Goal: Information Seeking & Learning: Learn about a topic

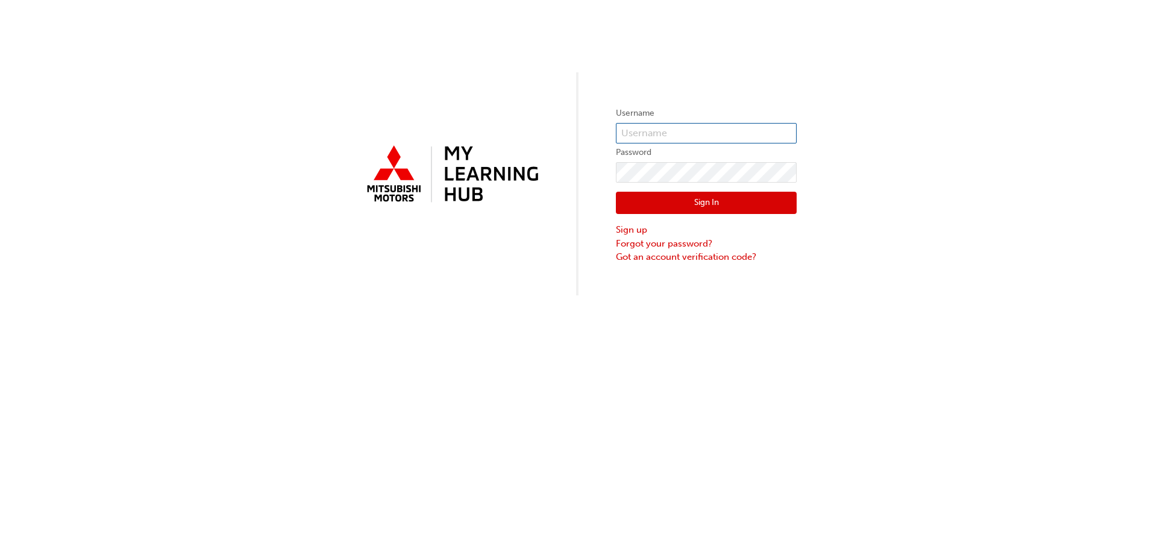
type input "[EMAIL_ADDRESS][DOMAIN_NAME]"
click at [702, 202] on button "Sign In" at bounding box center [706, 203] width 181 height 23
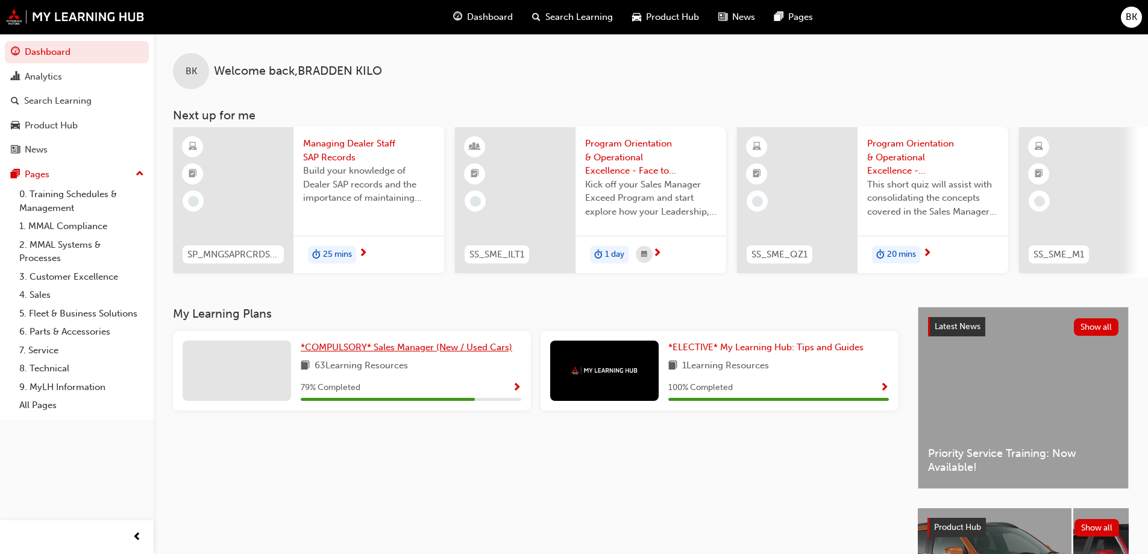
click at [388, 350] on span "*COMPULSORY* Sales Manager (New / Used Cars)" at bounding box center [406, 347] width 211 height 11
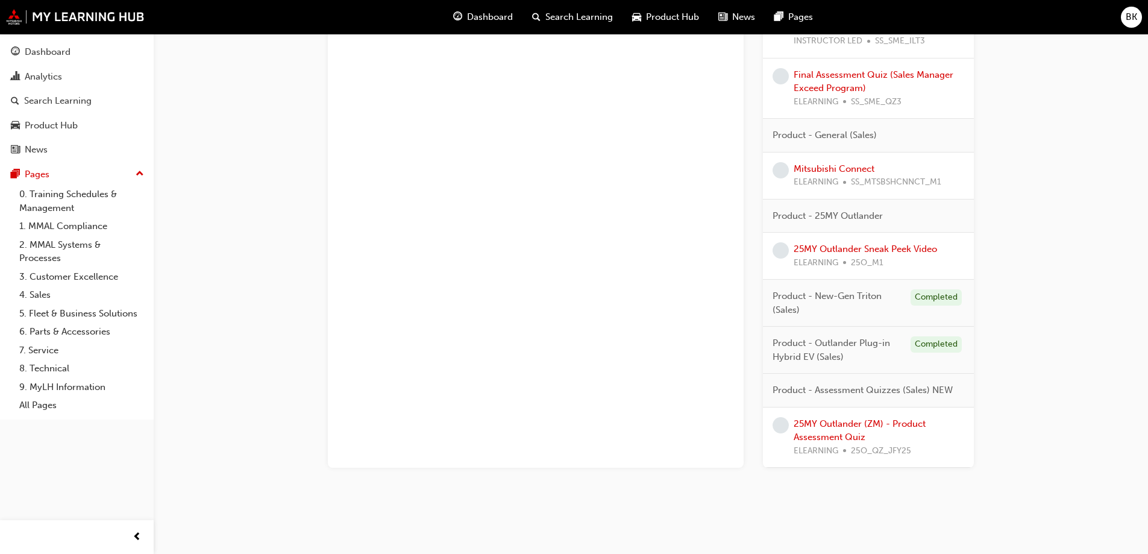
scroll to position [1159, 0]
click at [784, 249] on span "learningRecordVerb_NONE-icon" at bounding box center [780, 248] width 16 height 16
click at [805, 248] on link "25MY Outlander Sneak Peek Video" at bounding box center [864, 247] width 143 height 11
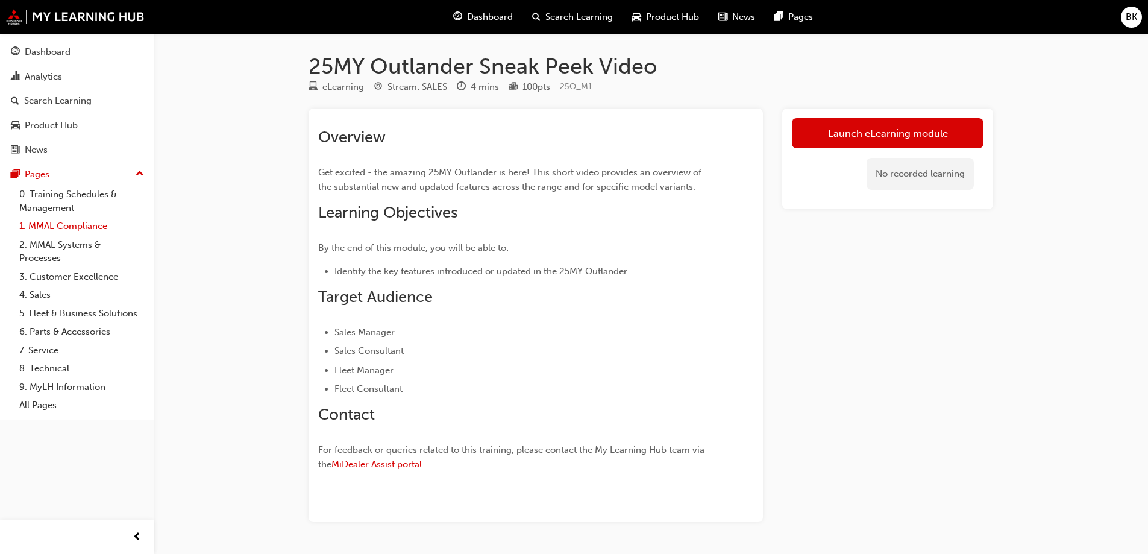
scroll to position [37, 0]
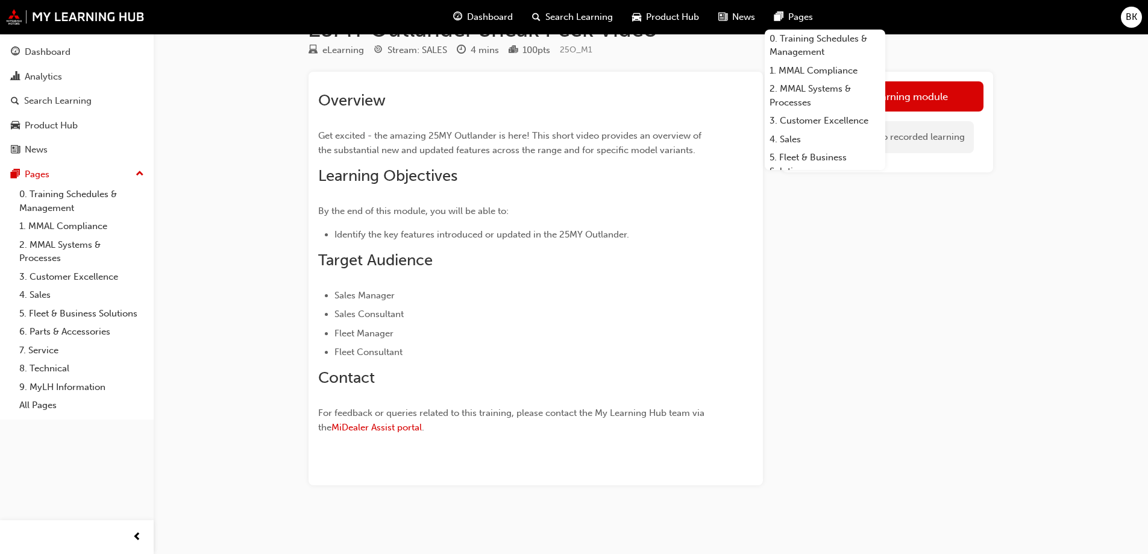
click at [1057, 127] on div "25MY Outlander Sneak Peek Video eLearning Stream: SALES 4 mins 100 pts 25O_M1 O…" at bounding box center [574, 258] width 1148 height 590
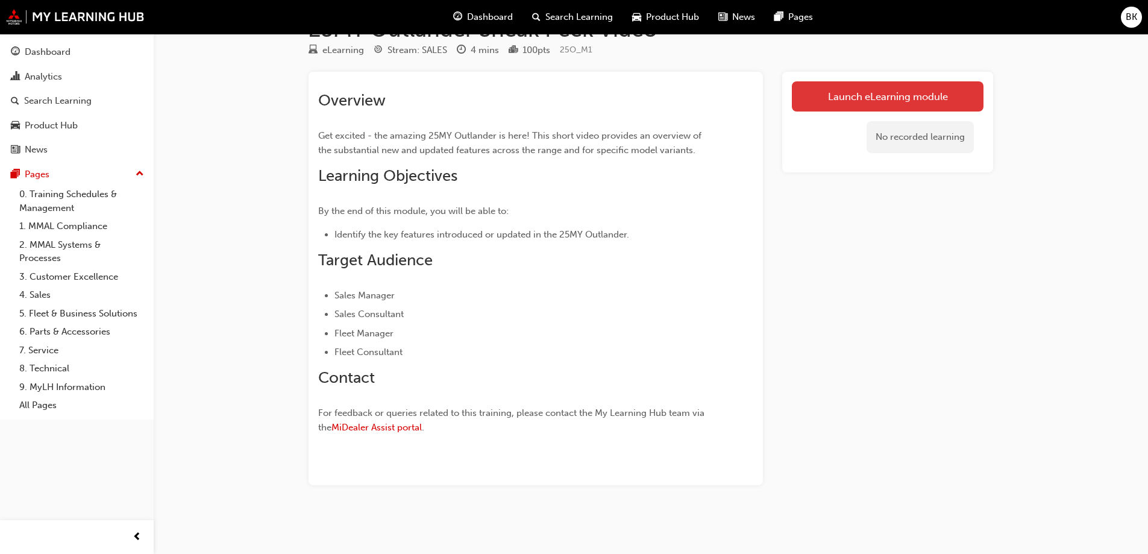
click at [863, 89] on link "Launch eLearning module" at bounding box center [888, 96] width 192 height 30
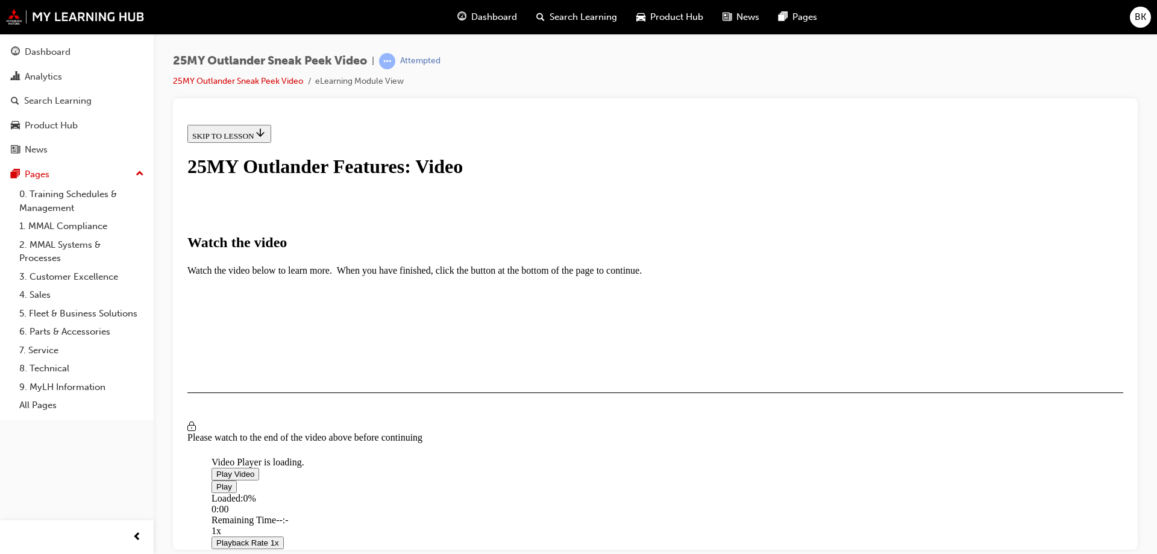
scroll to position [193, 0]
click at [216, 469] on span "Video player" at bounding box center [216, 473] width 0 height 9
click at [216, 481] on span "Video player" at bounding box center [216, 485] width 0 height 9
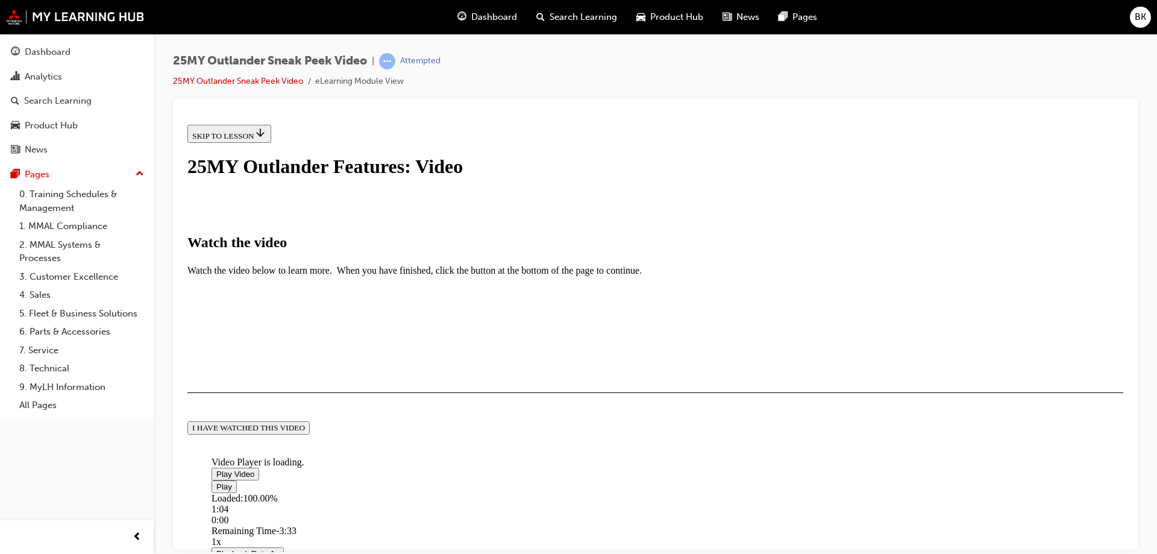
scroll to position [278, 0]
click at [310, 434] on button "I HAVE WATCHED THIS VIDEO" at bounding box center [248, 427] width 122 height 13
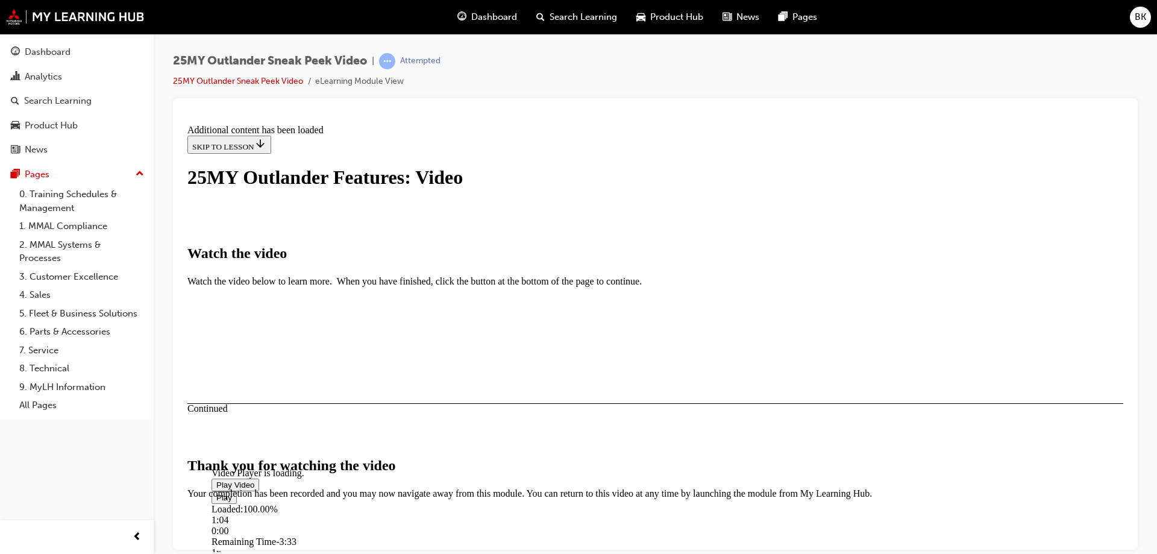
scroll to position [378, 0]
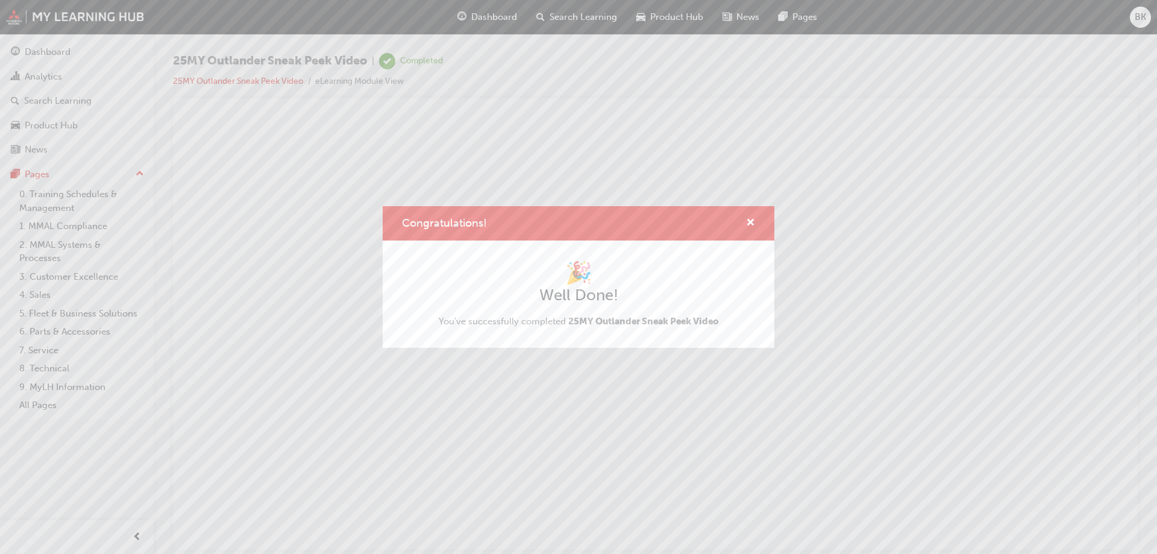
scroll to position [0, 0]
click at [748, 221] on span "cross-icon" at bounding box center [750, 223] width 9 height 11
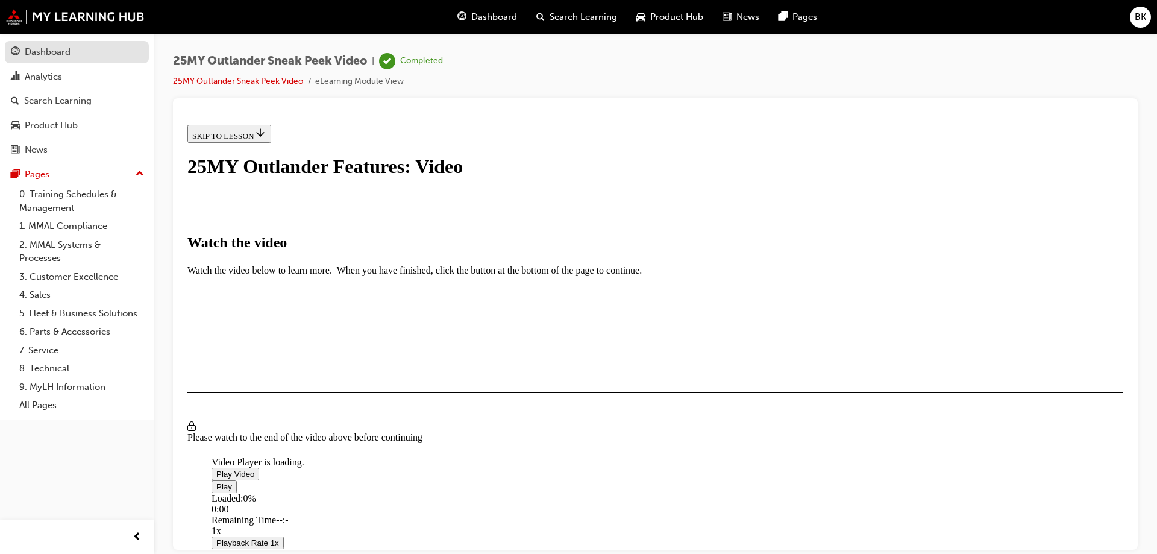
click at [37, 53] on div "Dashboard" at bounding box center [48, 52] width 46 height 14
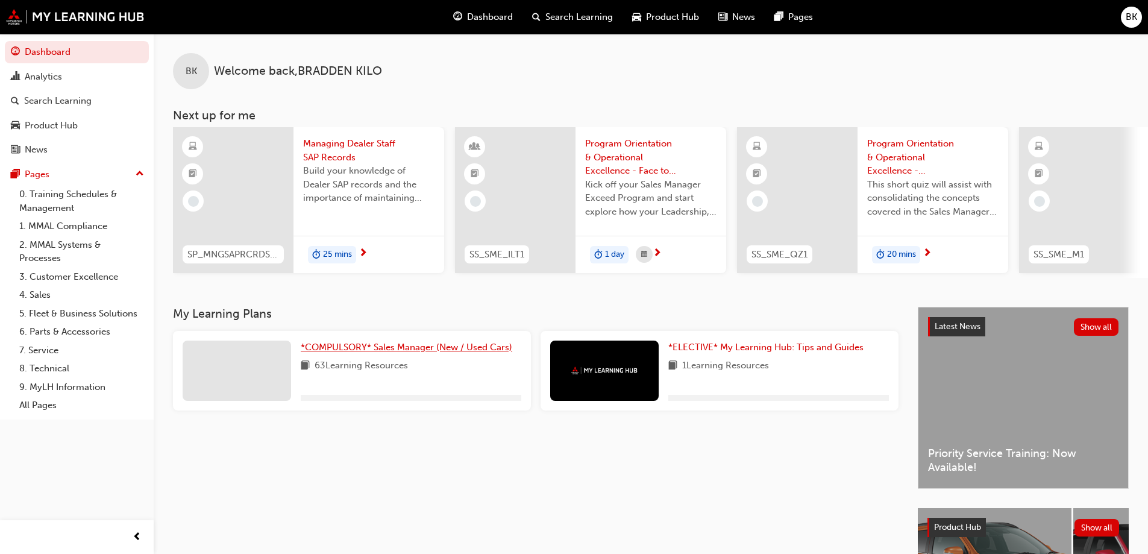
click at [417, 352] on span "*COMPULSORY* Sales Manager (New / Used Cars)" at bounding box center [406, 347] width 211 height 11
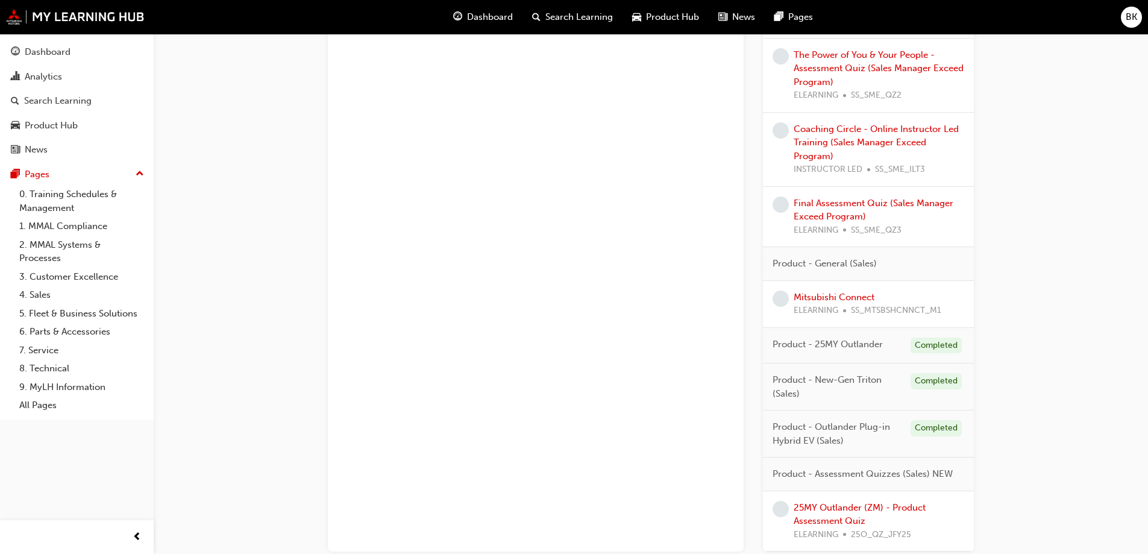
scroll to position [1092, 0]
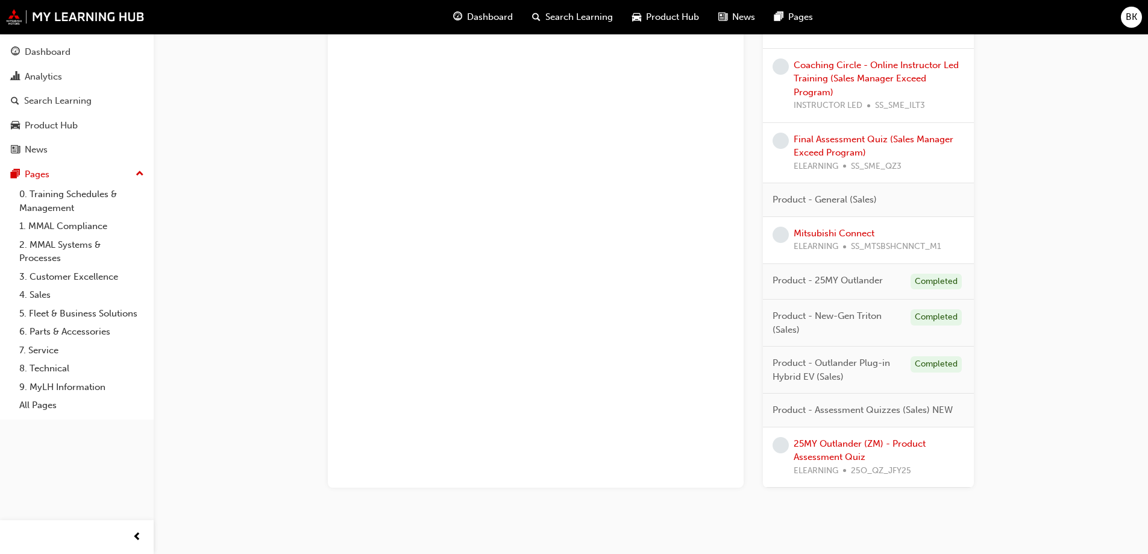
click at [782, 229] on span "learningRecordVerb_NONE-icon" at bounding box center [780, 235] width 16 height 16
click at [812, 238] on link "Mitsubishi Connect" at bounding box center [833, 233] width 81 height 11
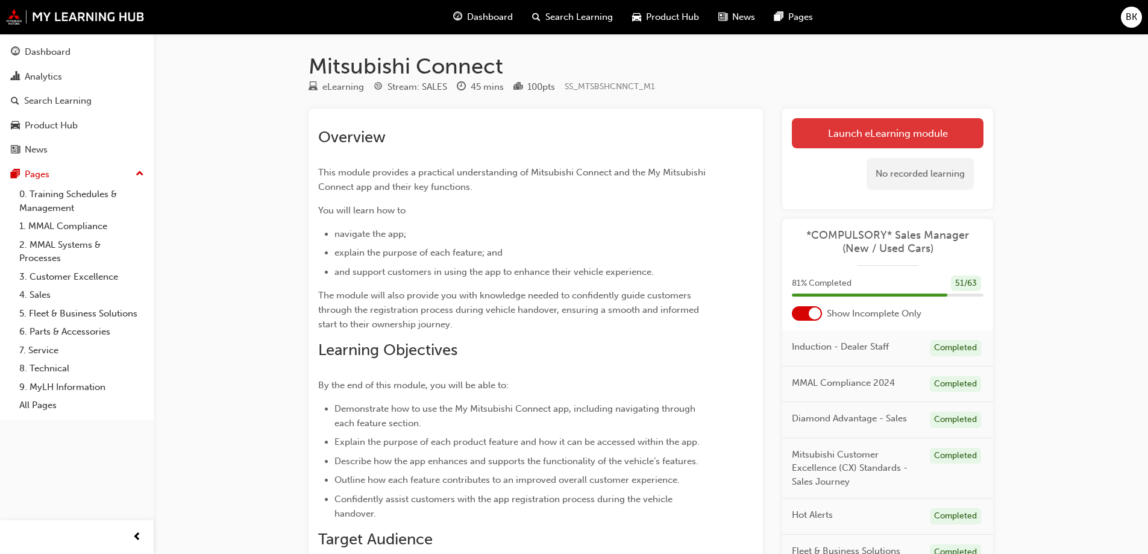
click at [887, 125] on link "Launch eLearning module" at bounding box center [888, 133] width 192 height 30
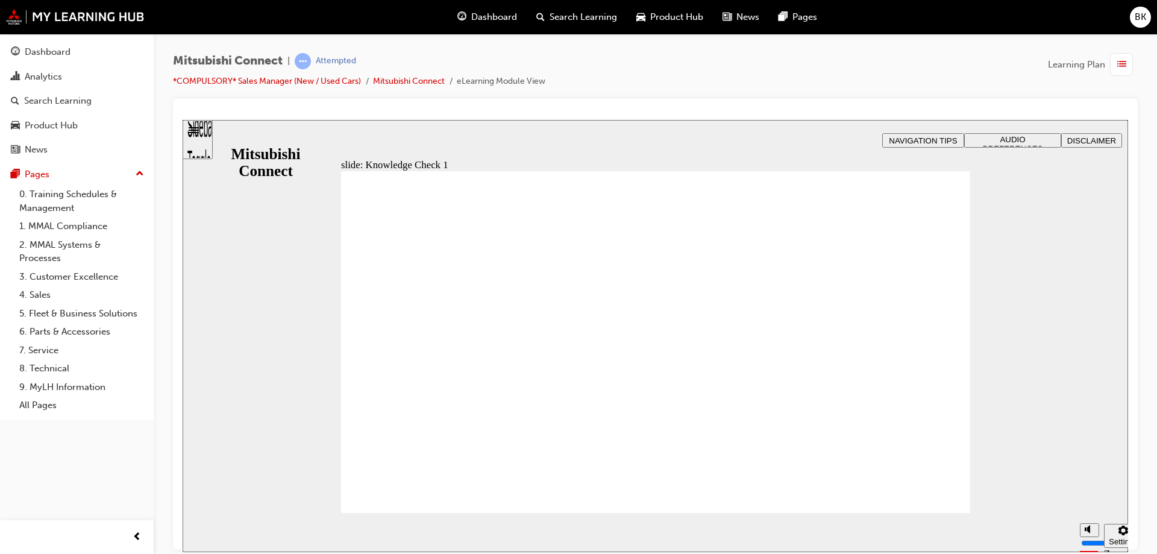
checkbox input "true"
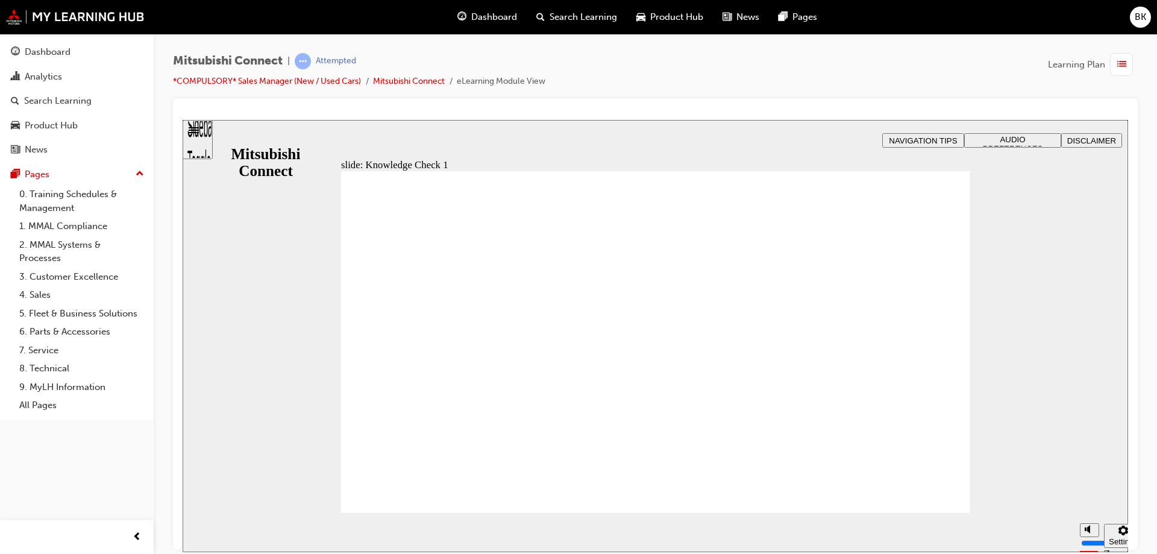
checkbox input "false"
checkbox input "true"
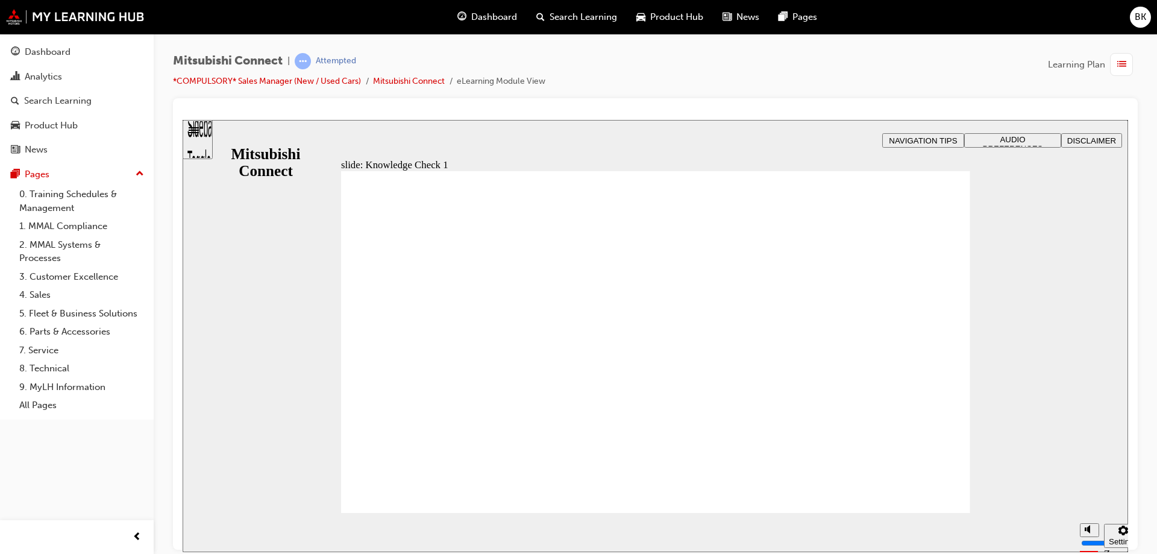
checkbox input "true"
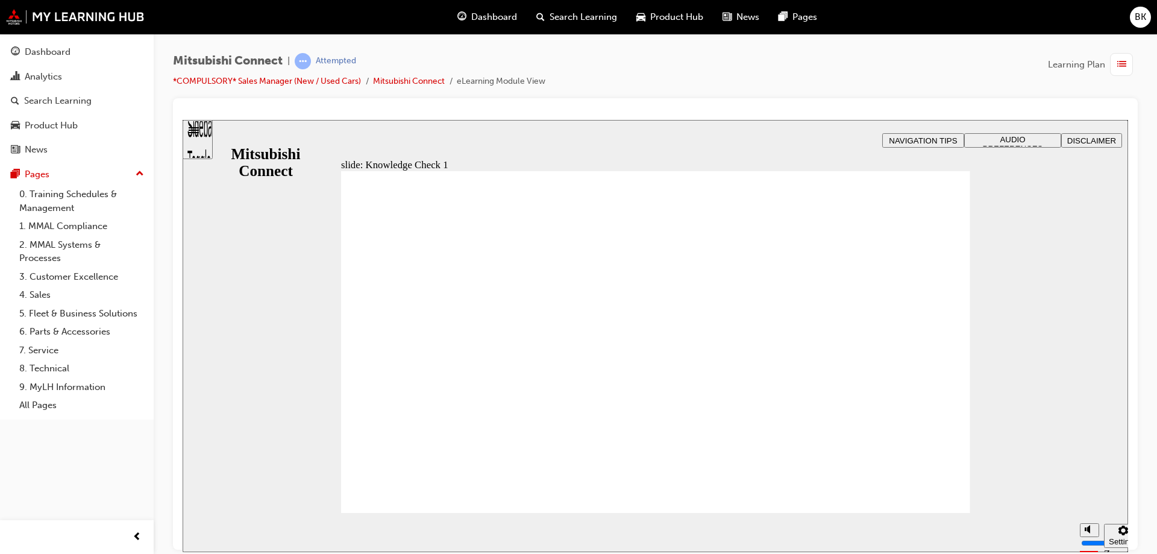
checkbox input "false"
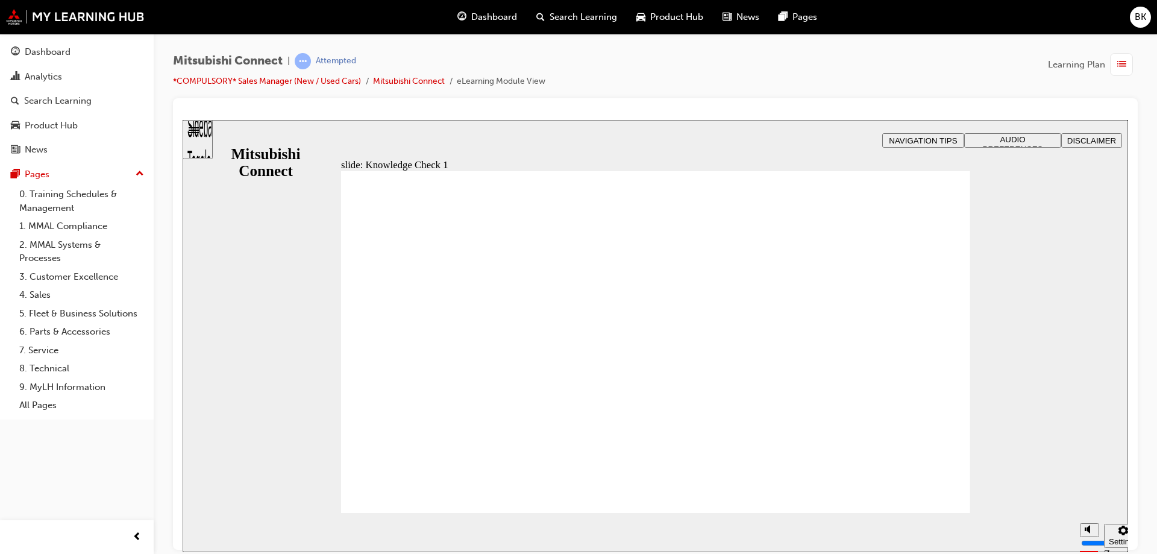
checkbox input "true"
drag, startPoint x: 372, startPoint y: 421, endPoint x: 404, endPoint y: 487, distance: 73.0
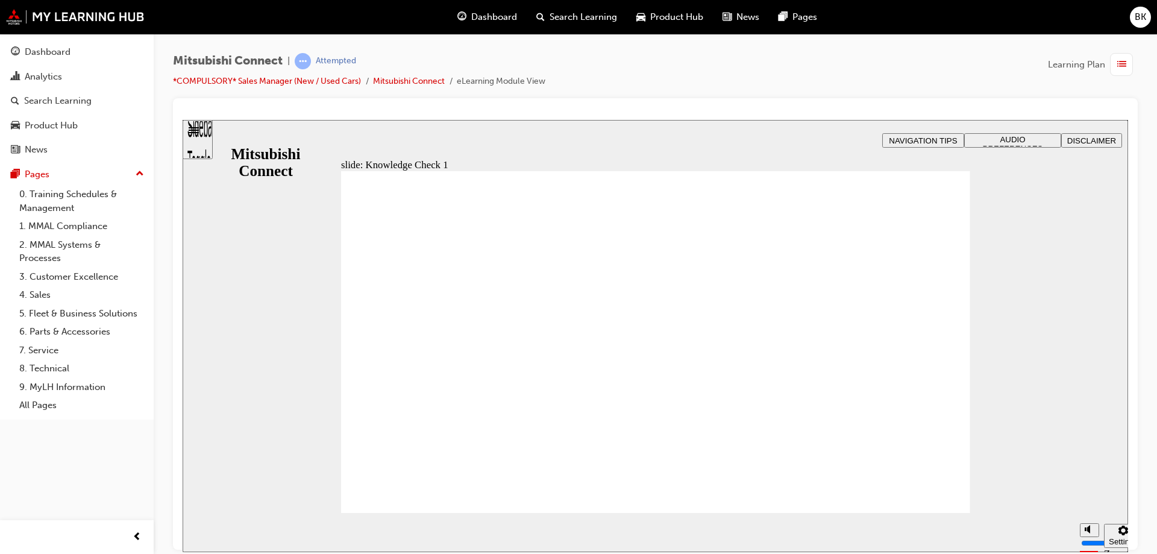
checkbox input "false"
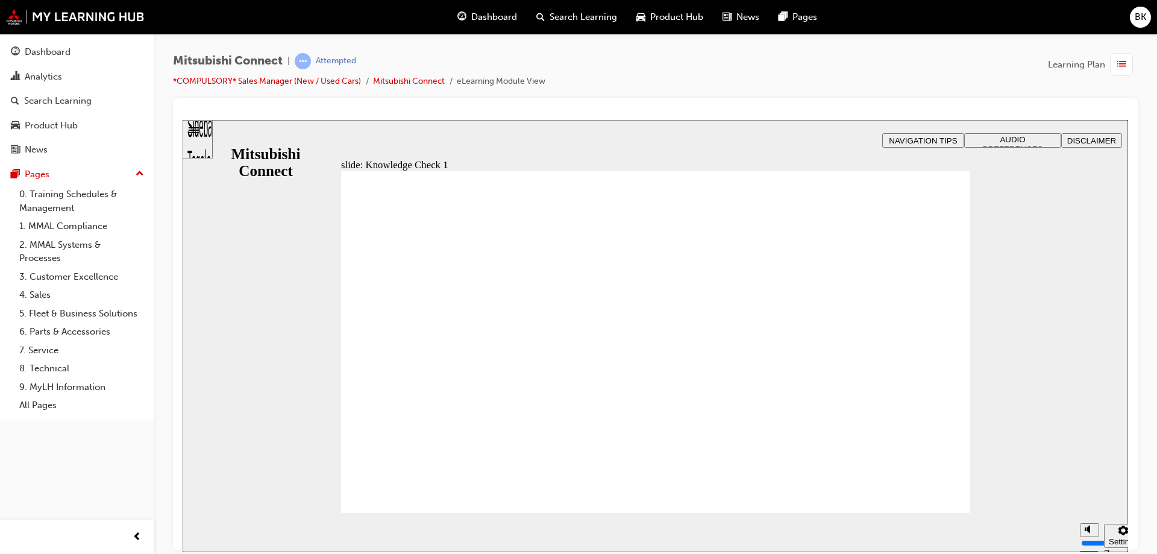
checkbox input "false"
checkbox input "true"
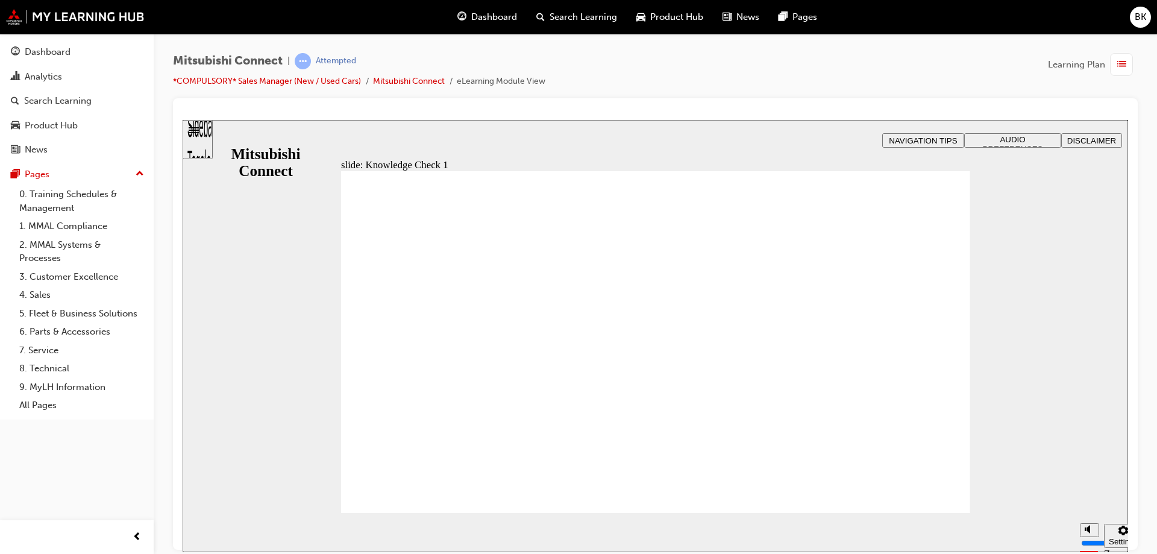
checkbox input "false"
checkbox input "true"
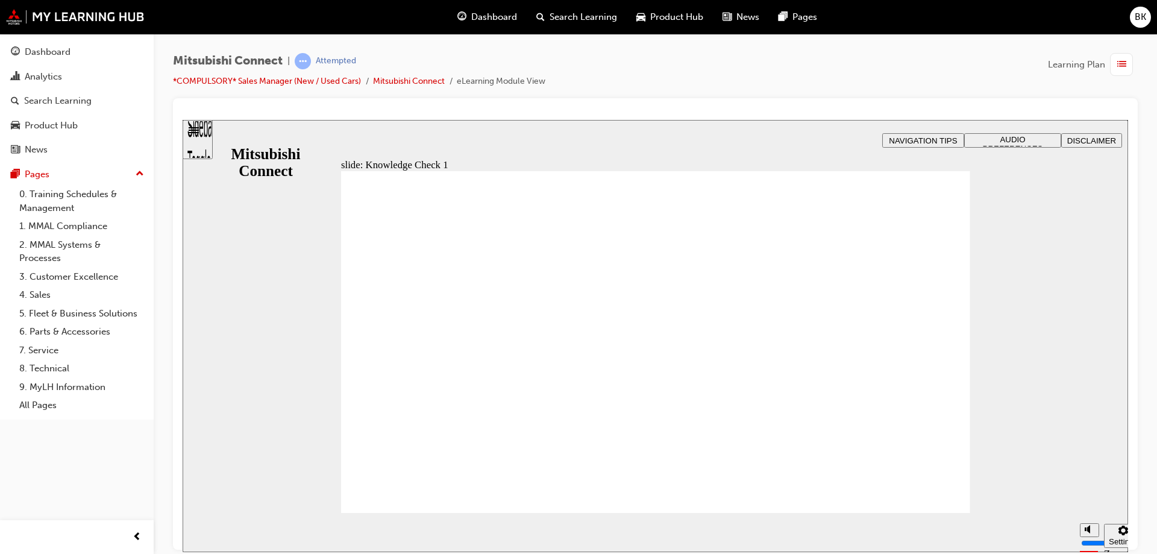
checkbox input "true"
checkbox input "false"
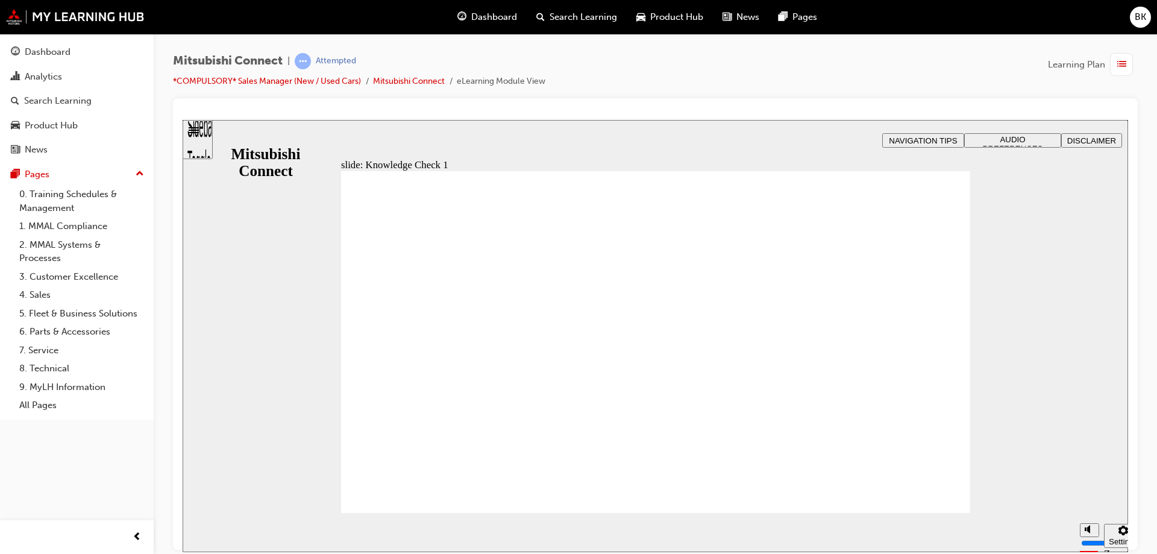
checkbox input "false"
checkbox input "true"
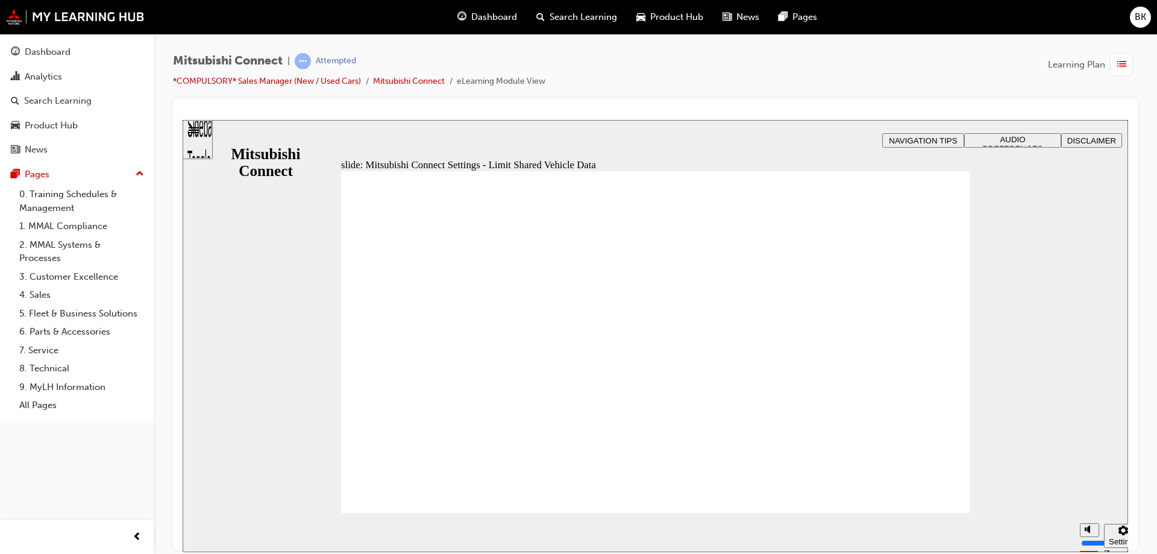
radio input "true"
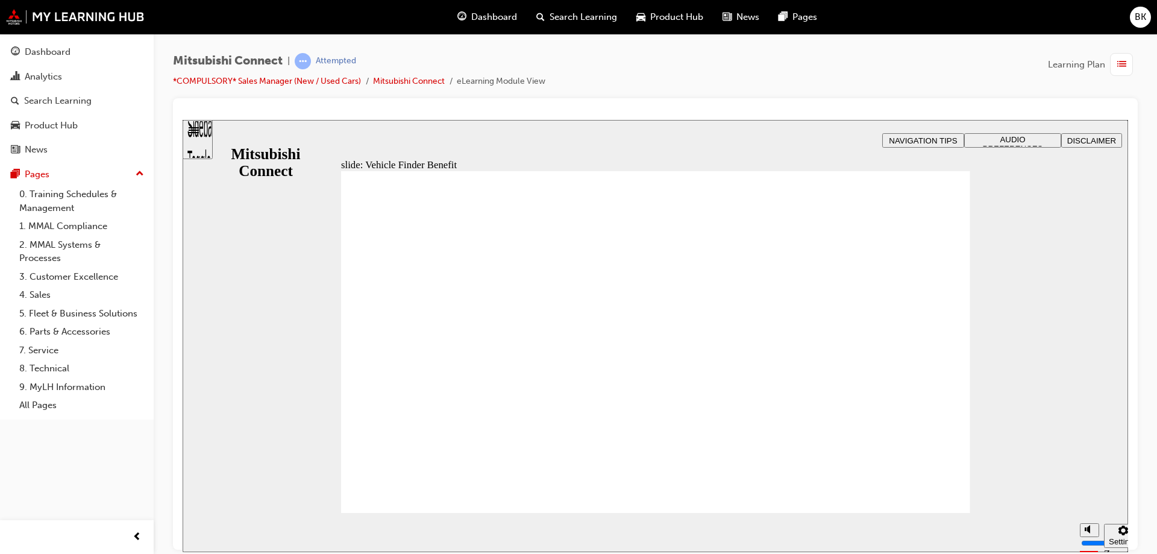
checkbox input "true"
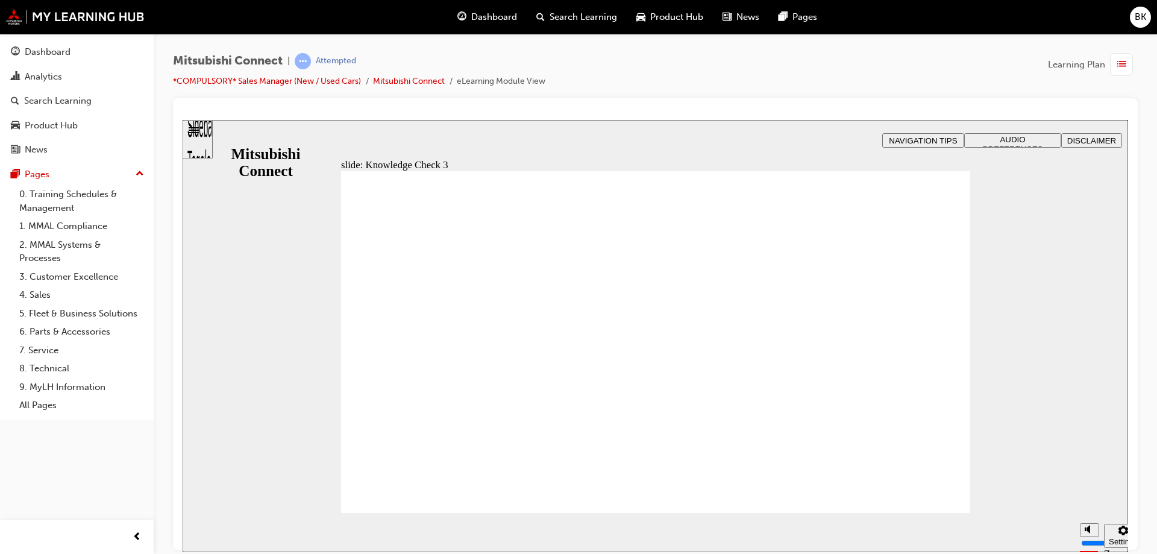
checkbox input "false"
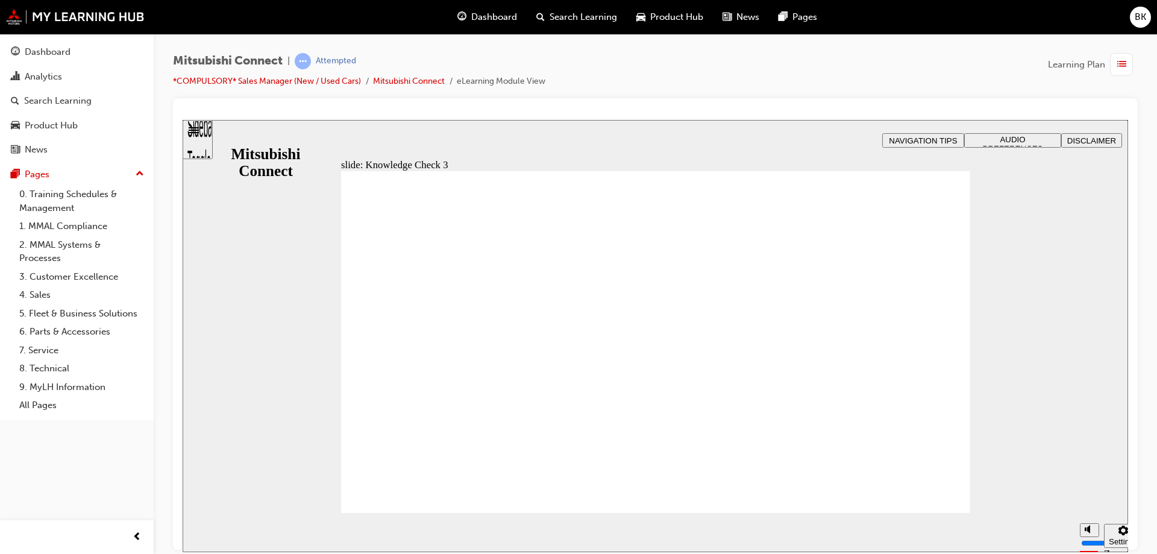
checkbox input "true"
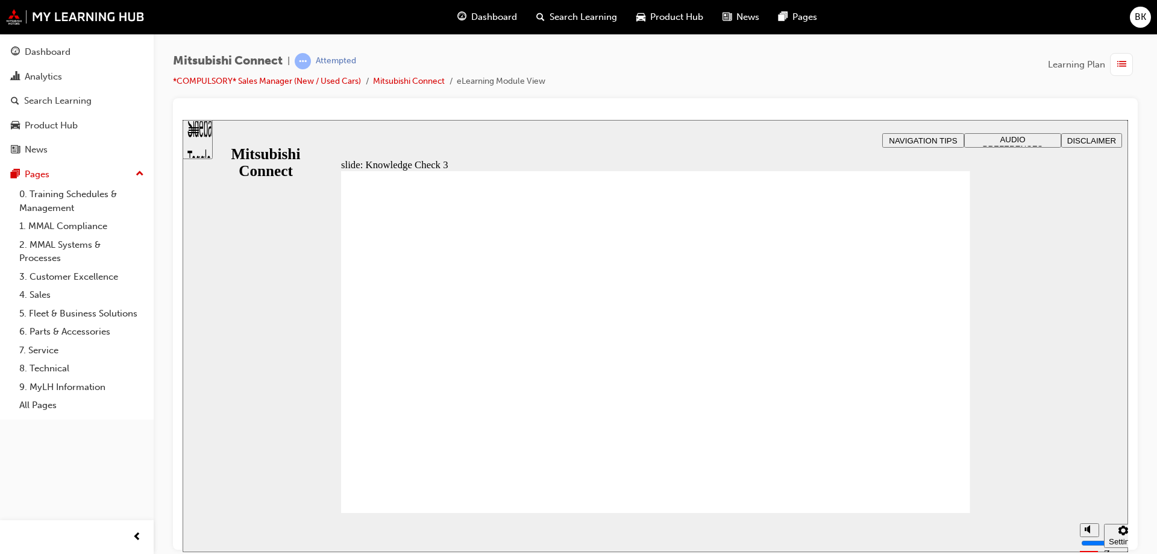
checkbox input "false"
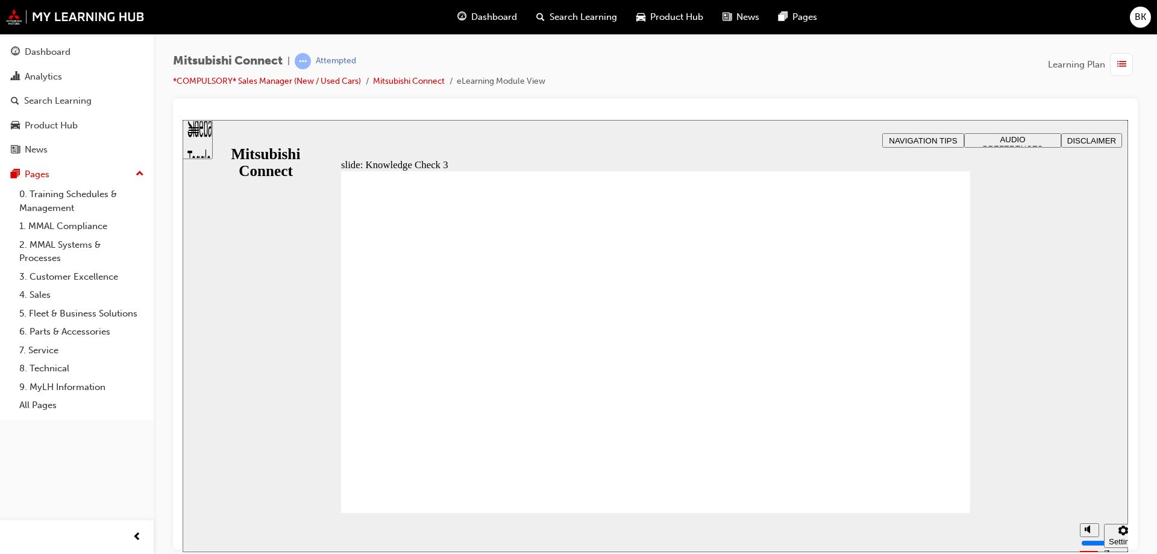
checkbox input "false"
checkbox input "true"
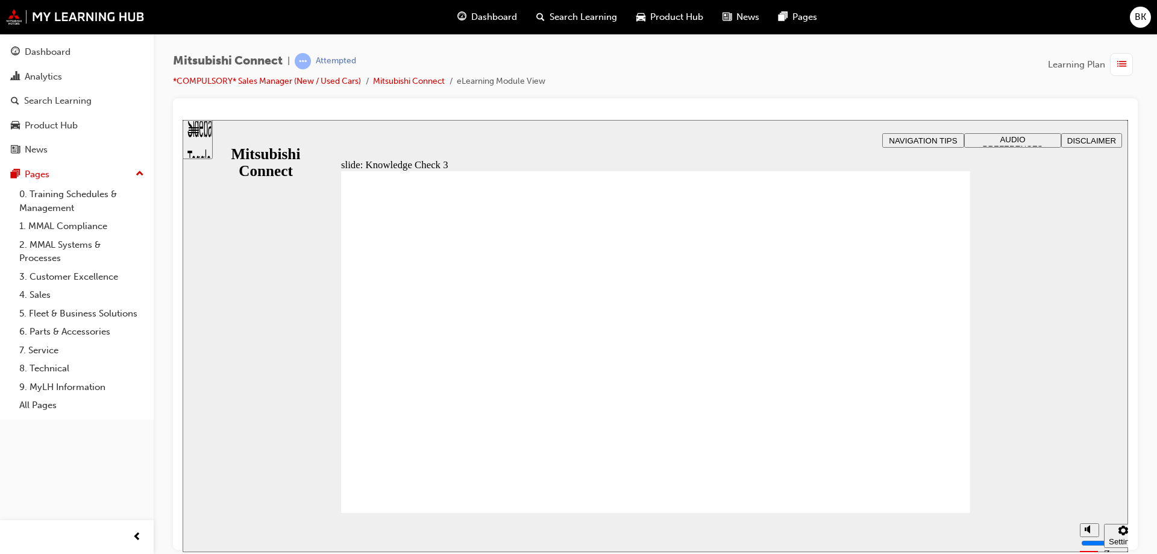
checkbox input "false"
checkbox input "true"
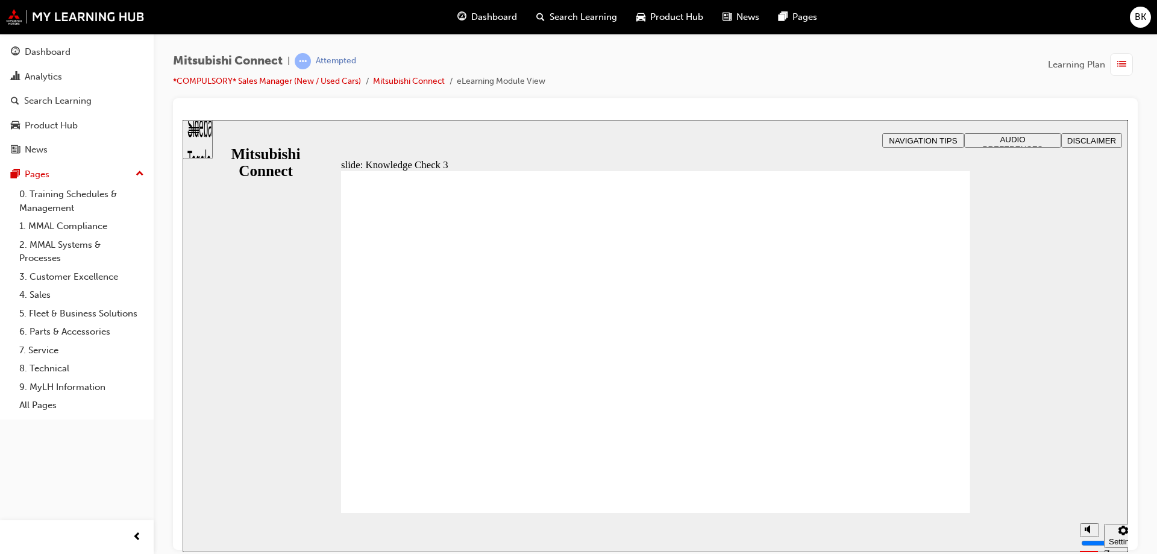
checkbox input "true"
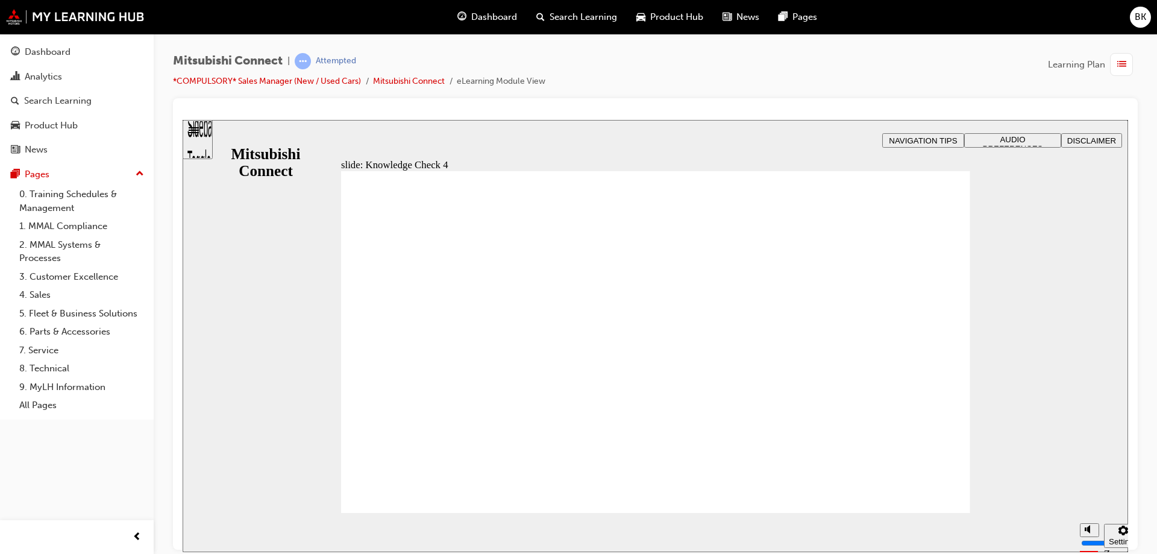
radio input "true"
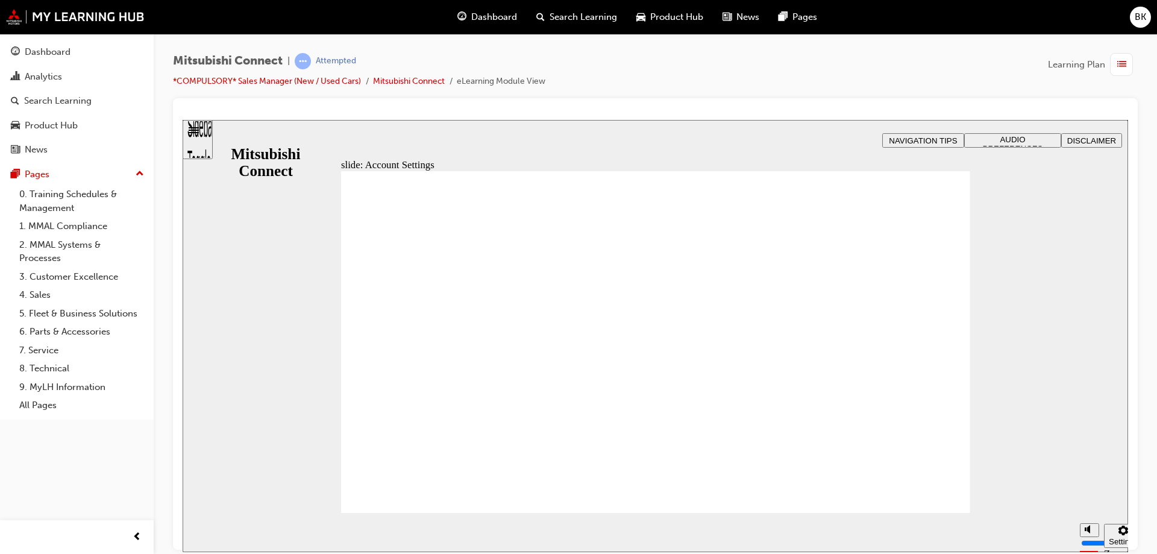
checkbox input "true"
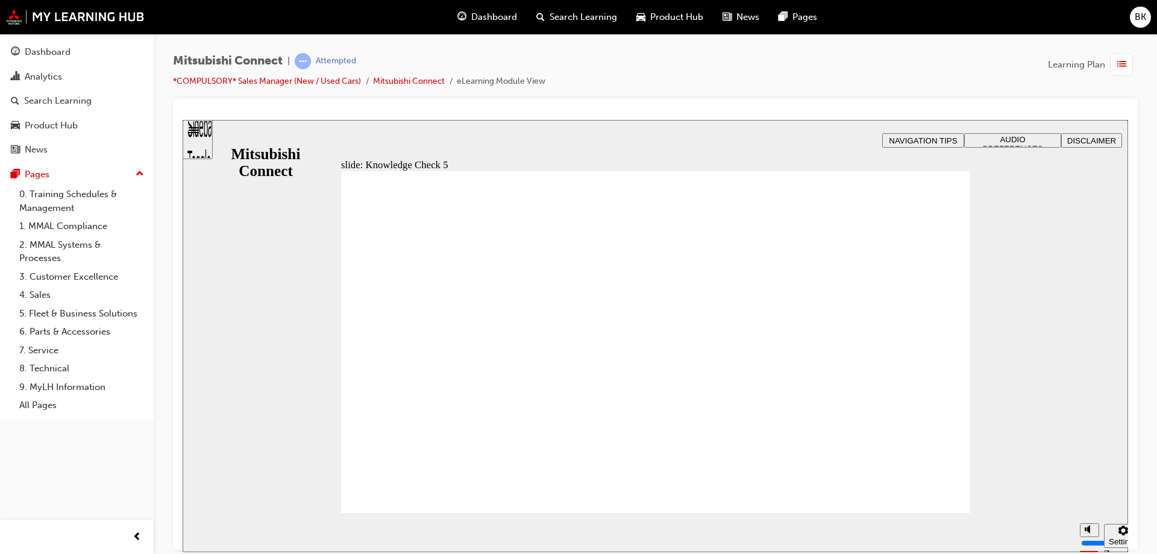
checkbox input "true"
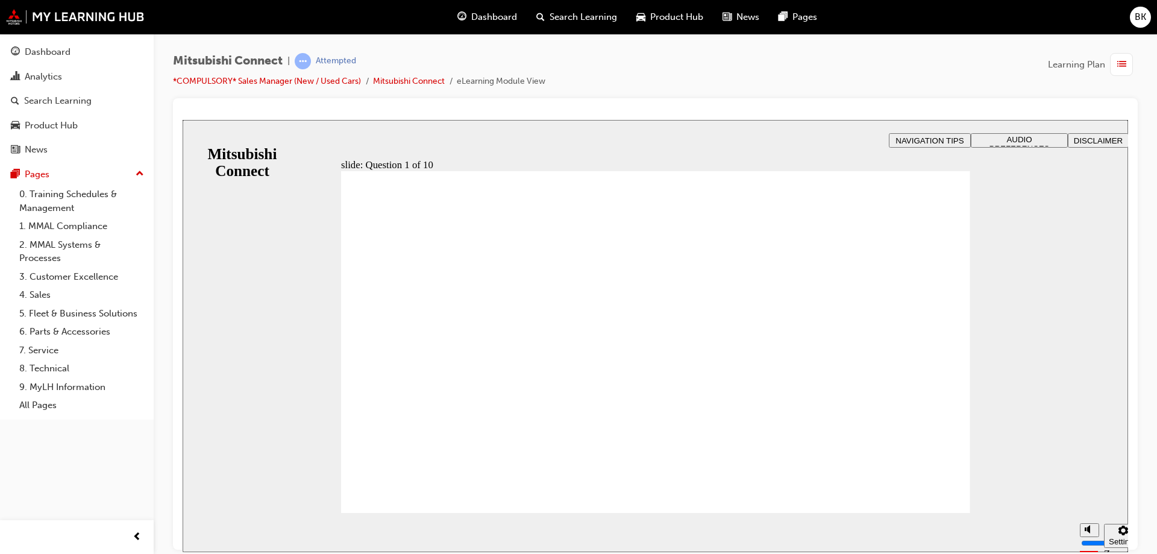
radio input "true"
checkbox input "true"
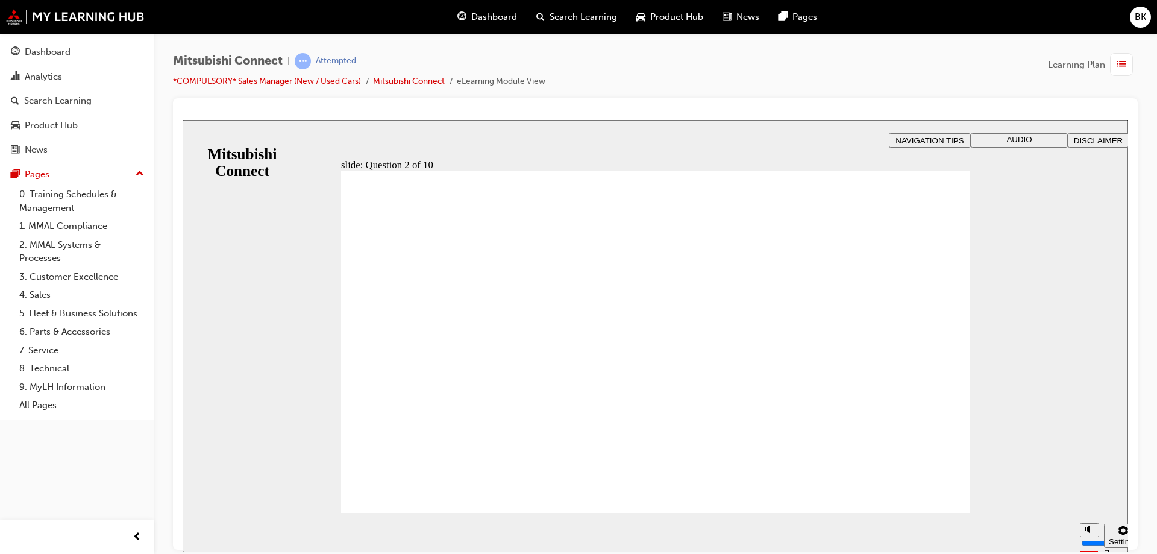
checkbox input "true"
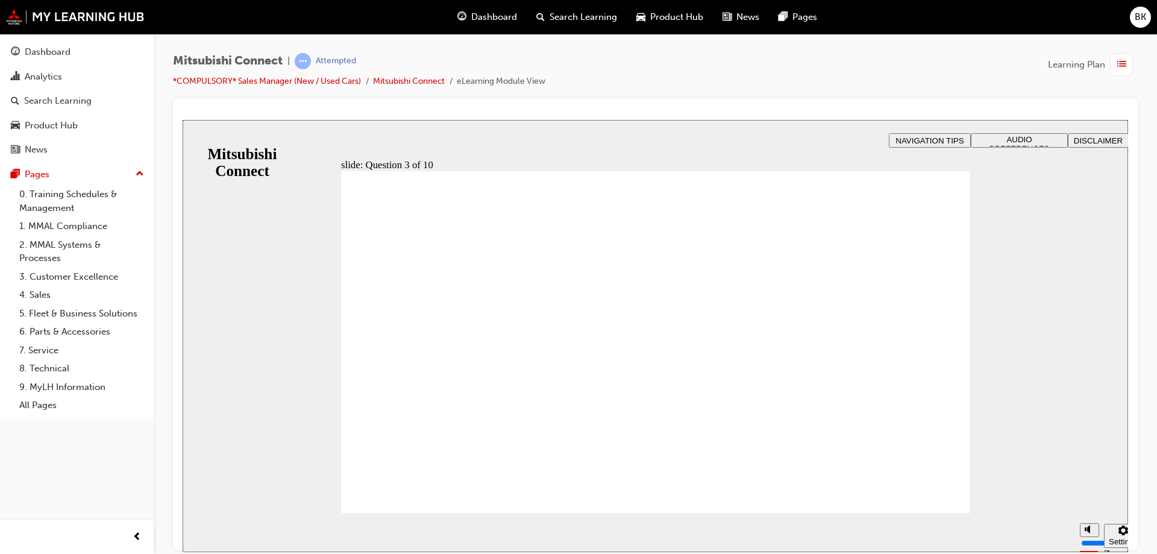
checkbox input "true"
radio input "true"
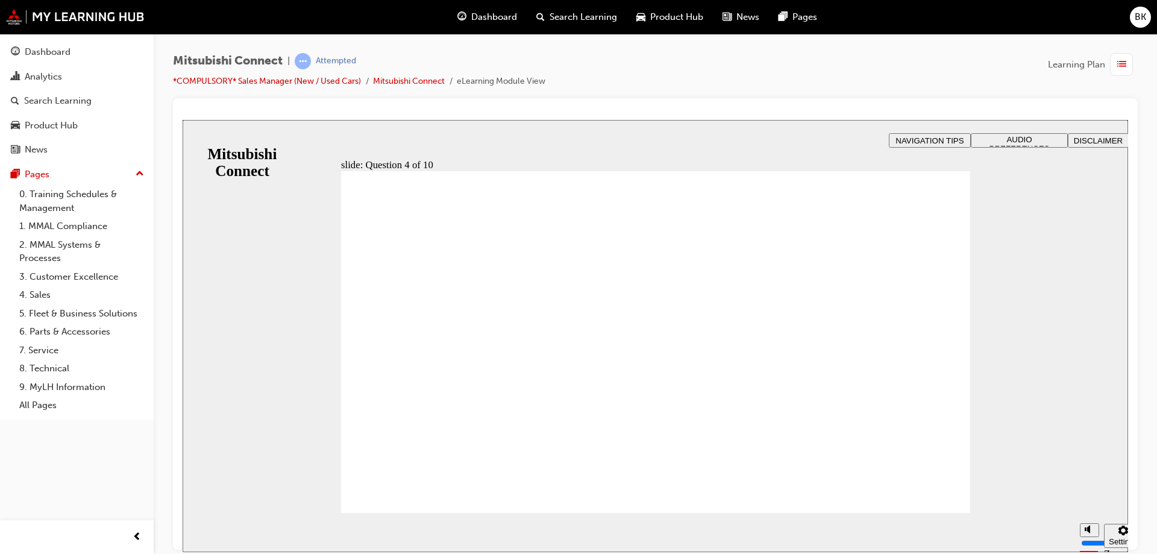
checkbox input "true"
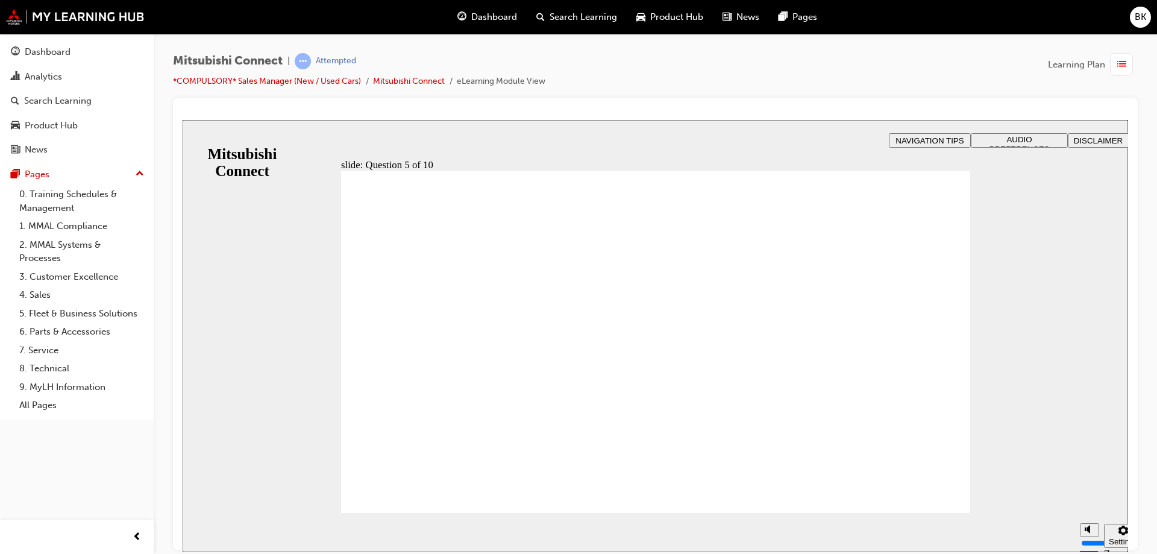
checkbox input "true"
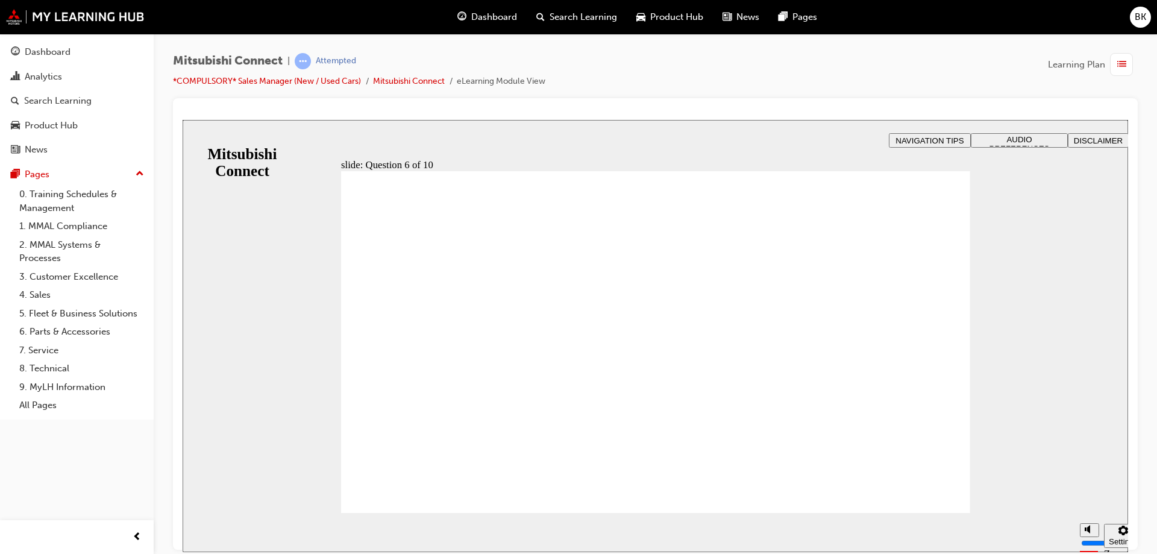
checkbox input "true"
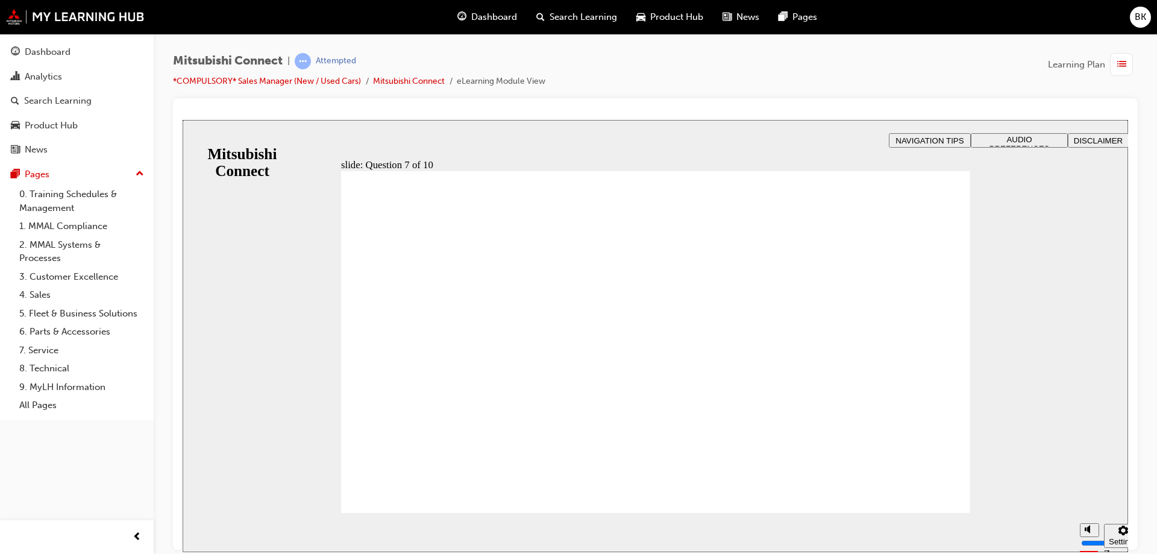
radio input "true"
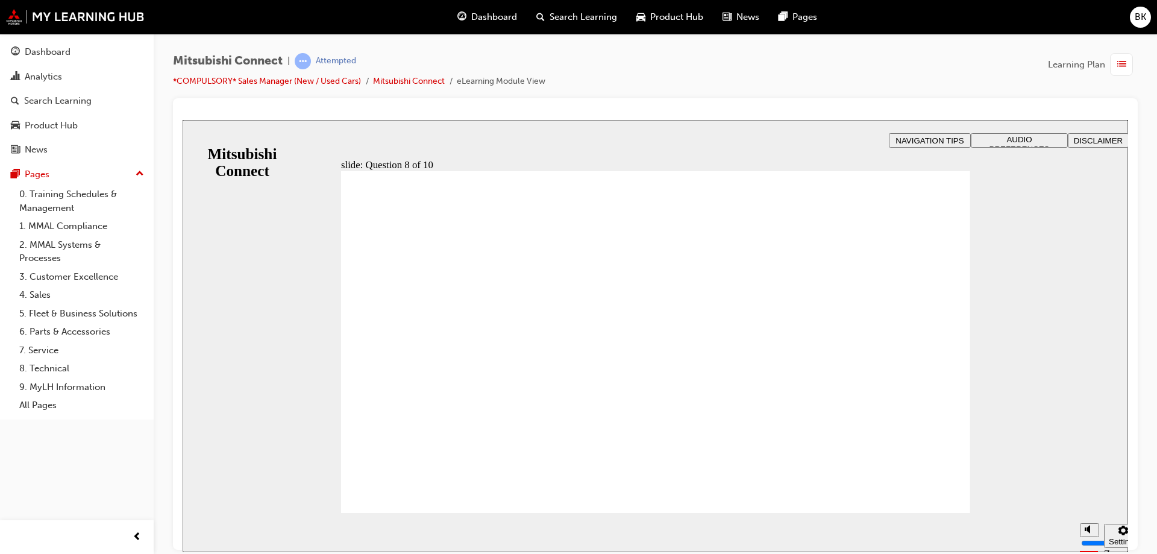
radio input "true"
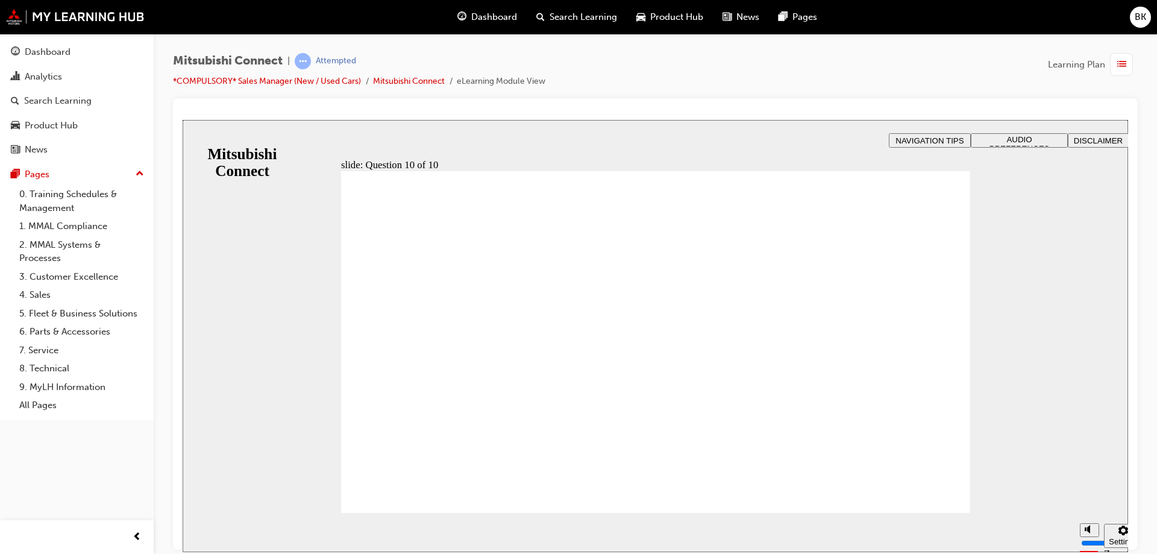
checkbox input "true"
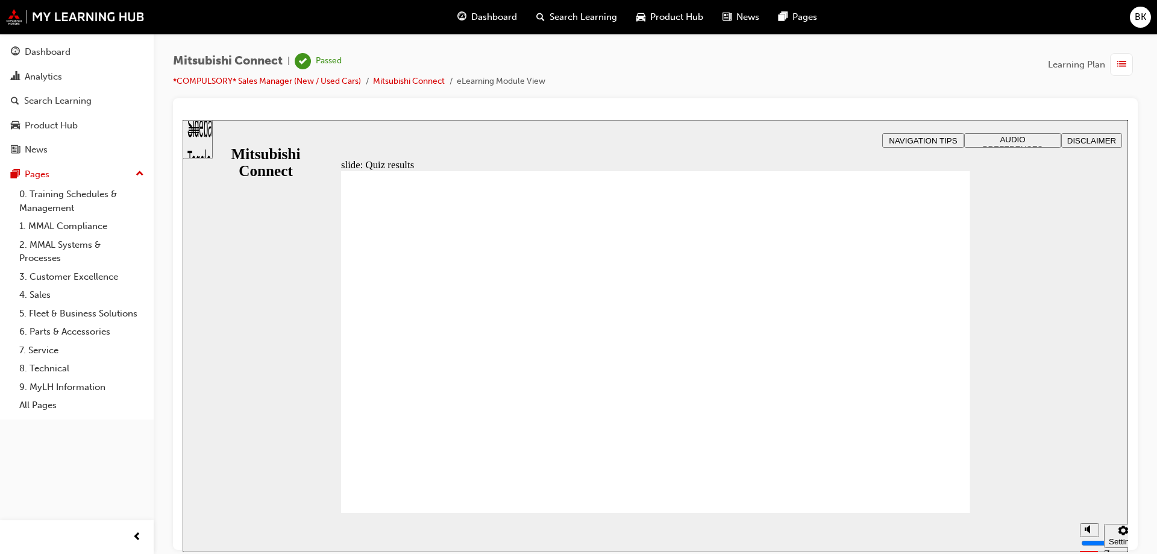
click at [43, 52] on div "Dashboard" at bounding box center [48, 52] width 46 height 14
